Goal: Communication & Community: Answer question/provide support

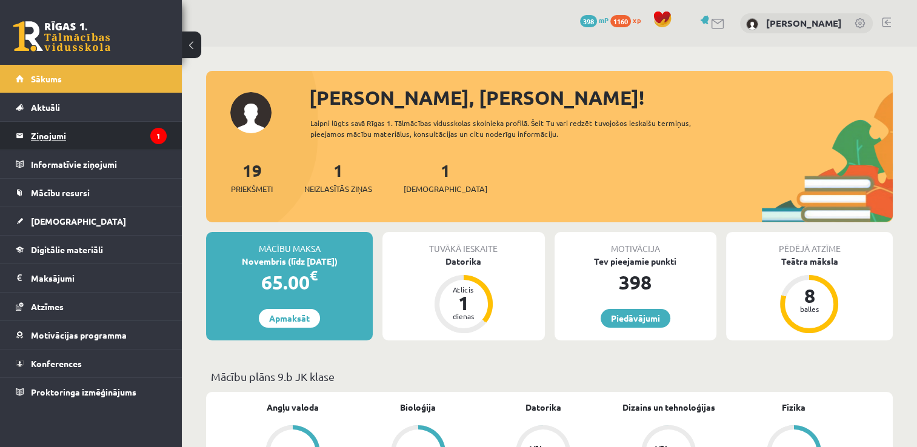
click at [73, 128] on legend "Ziņojumi 1" at bounding box center [99, 136] width 136 height 28
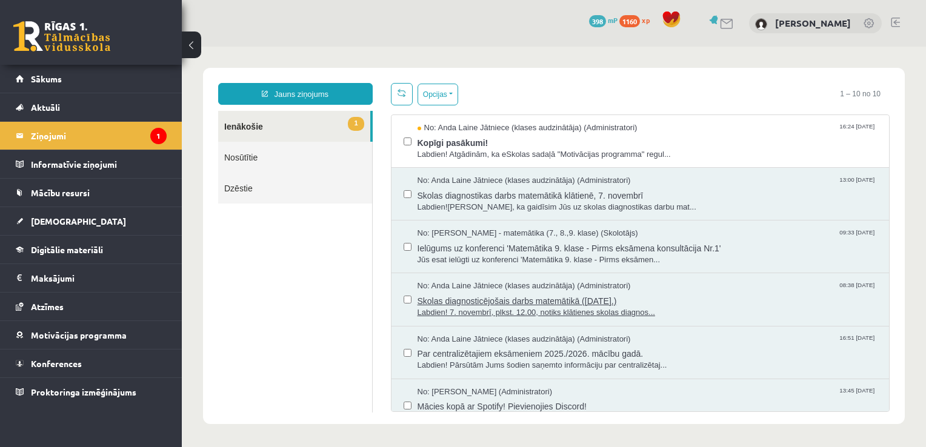
click at [439, 305] on span "Skolas diagnosticējošais darbs matemātikā ([DATE].)" at bounding box center [647, 299] width 460 height 15
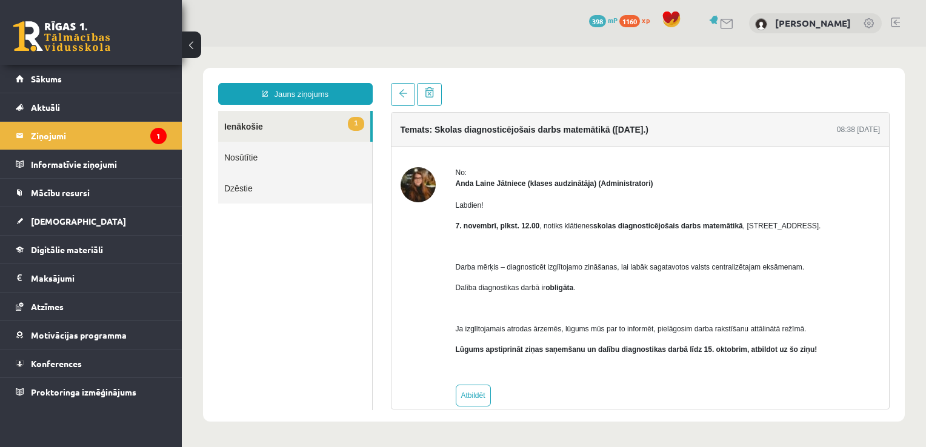
scroll to position [17, 0]
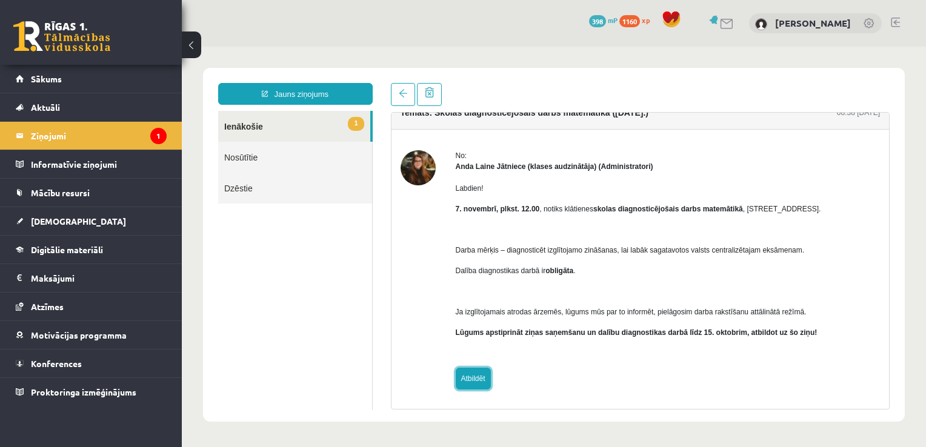
click at [471, 380] on link "Atbildēt" at bounding box center [473, 379] width 35 height 22
type input "**********"
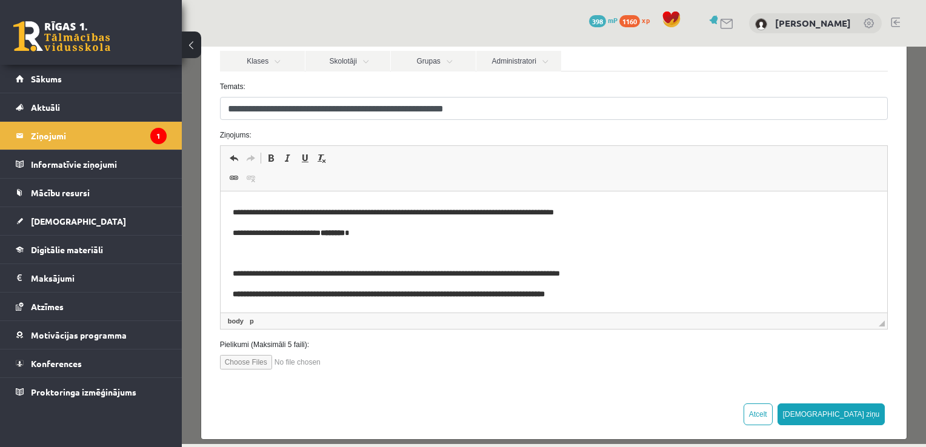
scroll to position [136, 0]
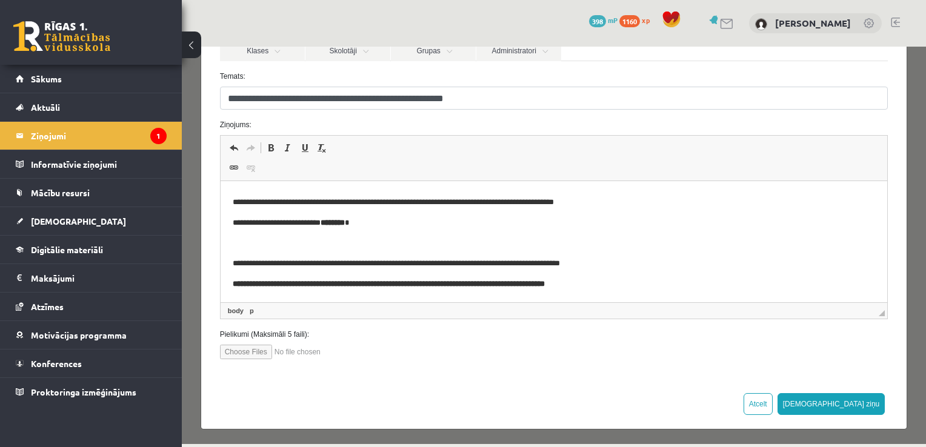
click at [237, 349] on input "file" at bounding box center [289, 352] width 138 height 15
type input "**********"
click at [296, 348] on input "file" at bounding box center [289, 352] width 138 height 15
click at [330, 351] on input "file" at bounding box center [289, 352] width 138 height 15
click at [271, 352] on input "file" at bounding box center [289, 352] width 138 height 15
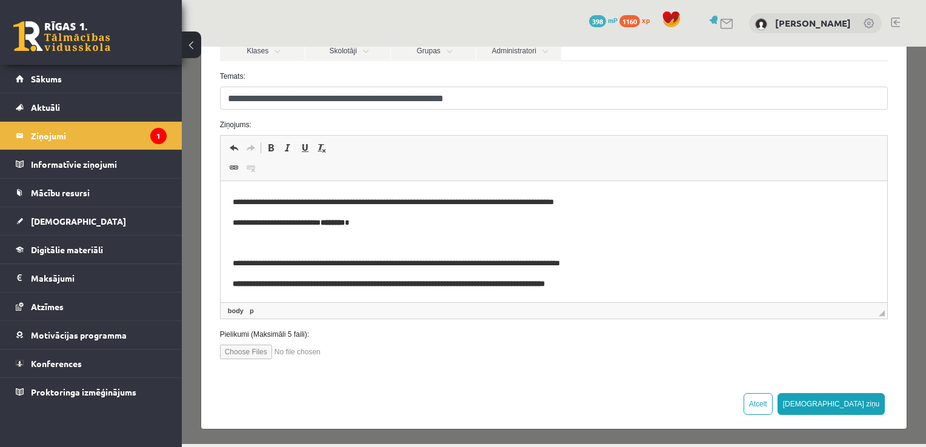
type input "**********"
click at [342, 353] on input "file" at bounding box center [289, 352] width 138 height 15
click at [273, 350] on input "file" at bounding box center [289, 352] width 138 height 15
type input "**********"
click at [852, 411] on button "[DEMOGRAPHIC_DATA] ziņu" at bounding box center [831, 404] width 108 height 22
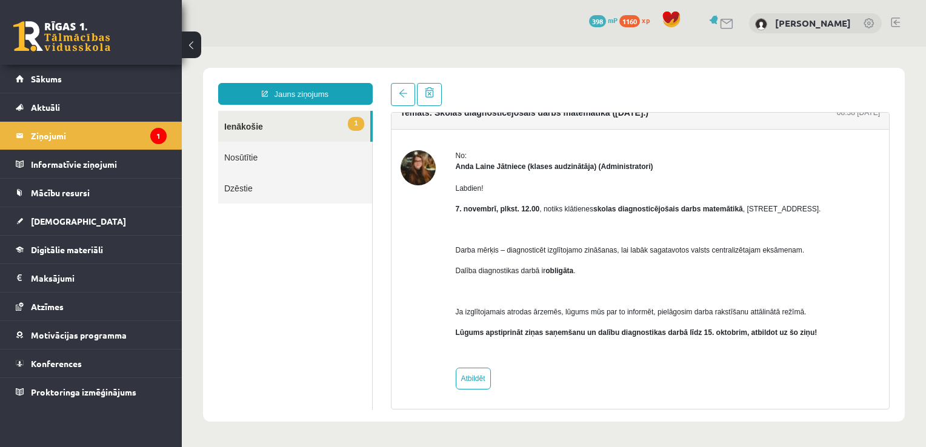
scroll to position [0, 0]
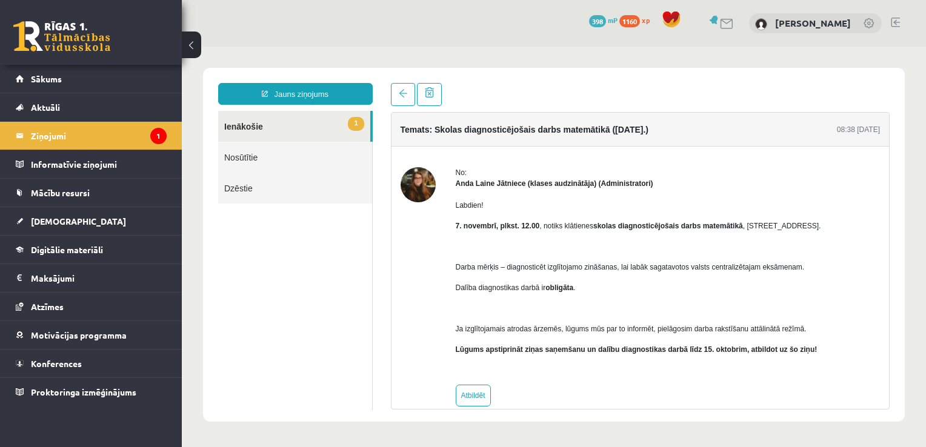
click at [263, 131] on link "1 Ienākošie" at bounding box center [294, 126] width 152 height 31
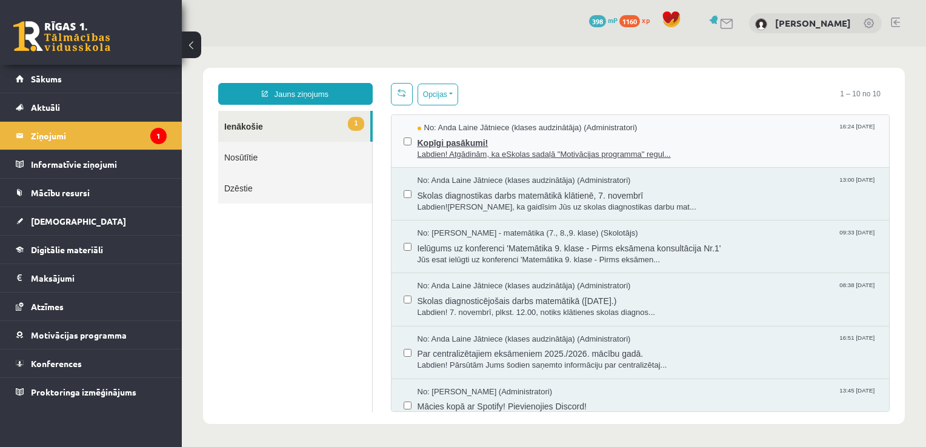
click at [494, 142] on span "Kopīgi pasākumi!" at bounding box center [647, 141] width 460 height 15
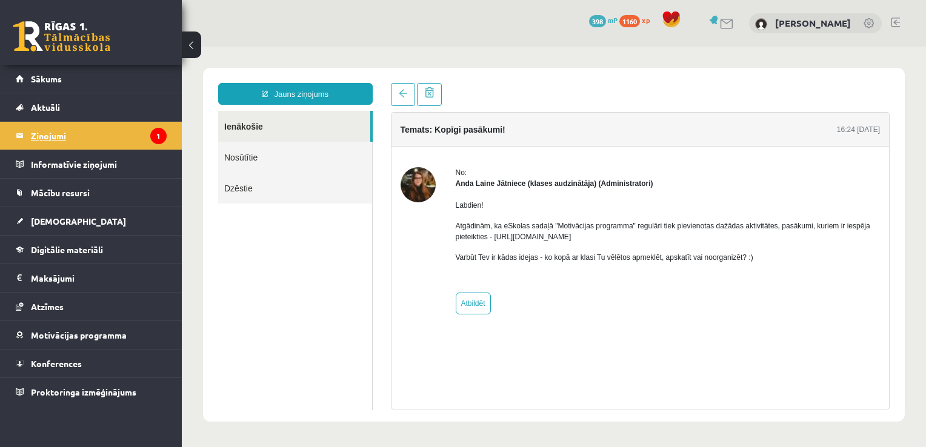
click at [131, 139] on legend "Ziņojumi 1" at bounding box center [99, 136] width 136 height 28
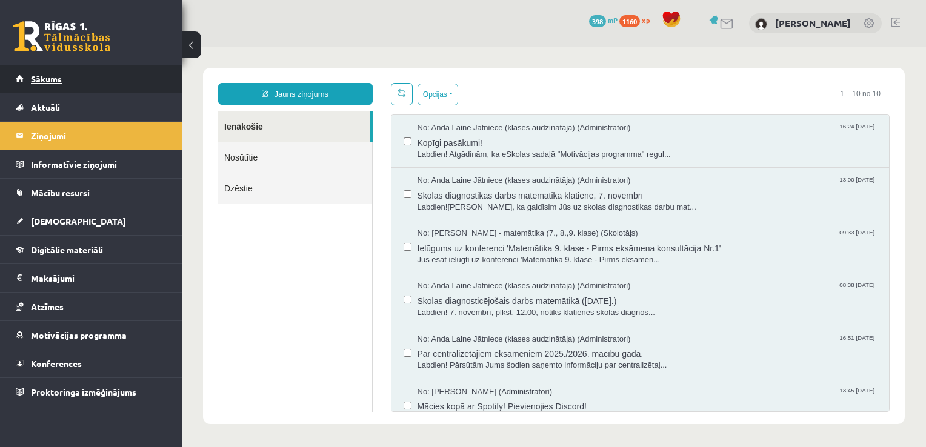
click at [46, 86] on link "Sākums" at bounding box center [91, 79] width 151 height 28
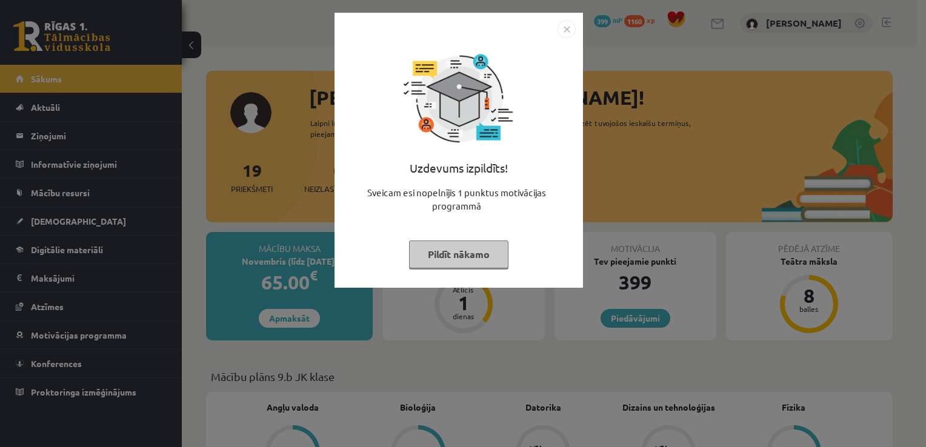
click at [417, 244] on button "Pildīt nākamo" at bounding box center [458, 255] width 99 height 28
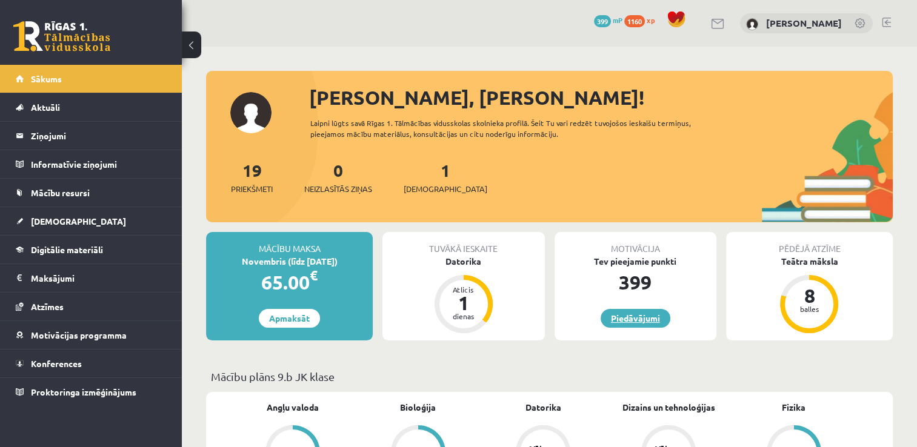
click at [625, 315] on link "Piedāvājumi" at bounding box center [635, 318] width 70 height 19
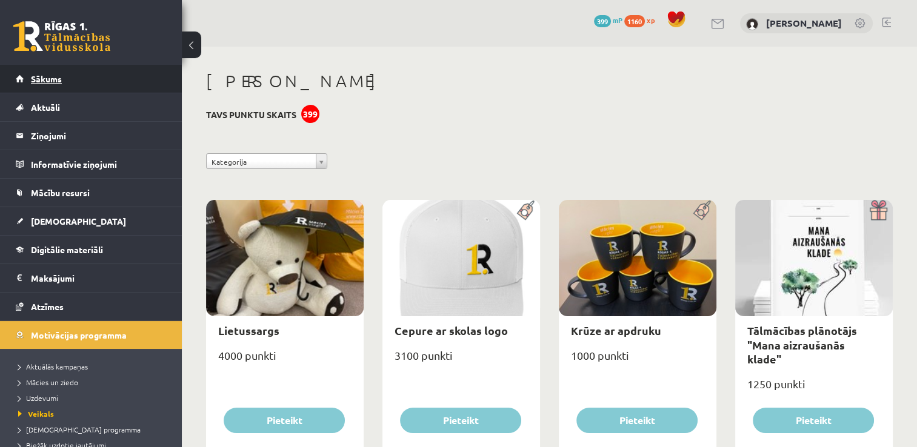
click at [59, 84] on link "Sākums" at bounding box center [91, 79] width 151 height 28
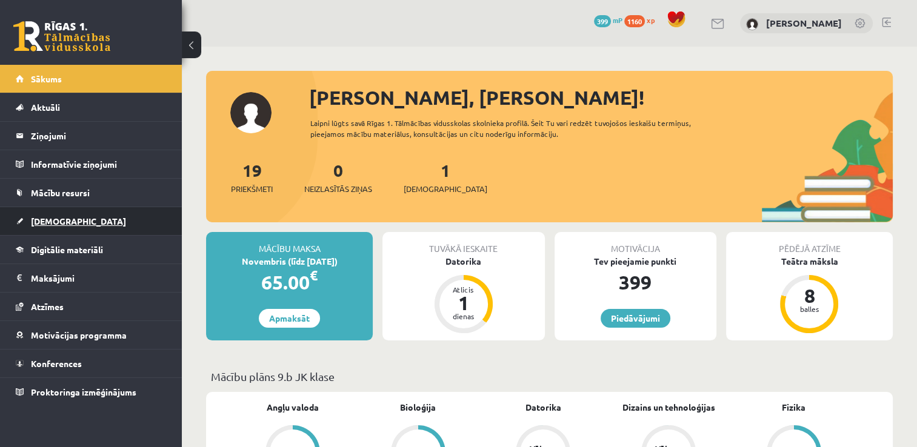
click at [96, 225] on link "[DEMOGRAPHIC_DATA]" at bounding box center [91, 221] width 151 height 28
